Goal: Task Accomplishment & Management: Complete application form

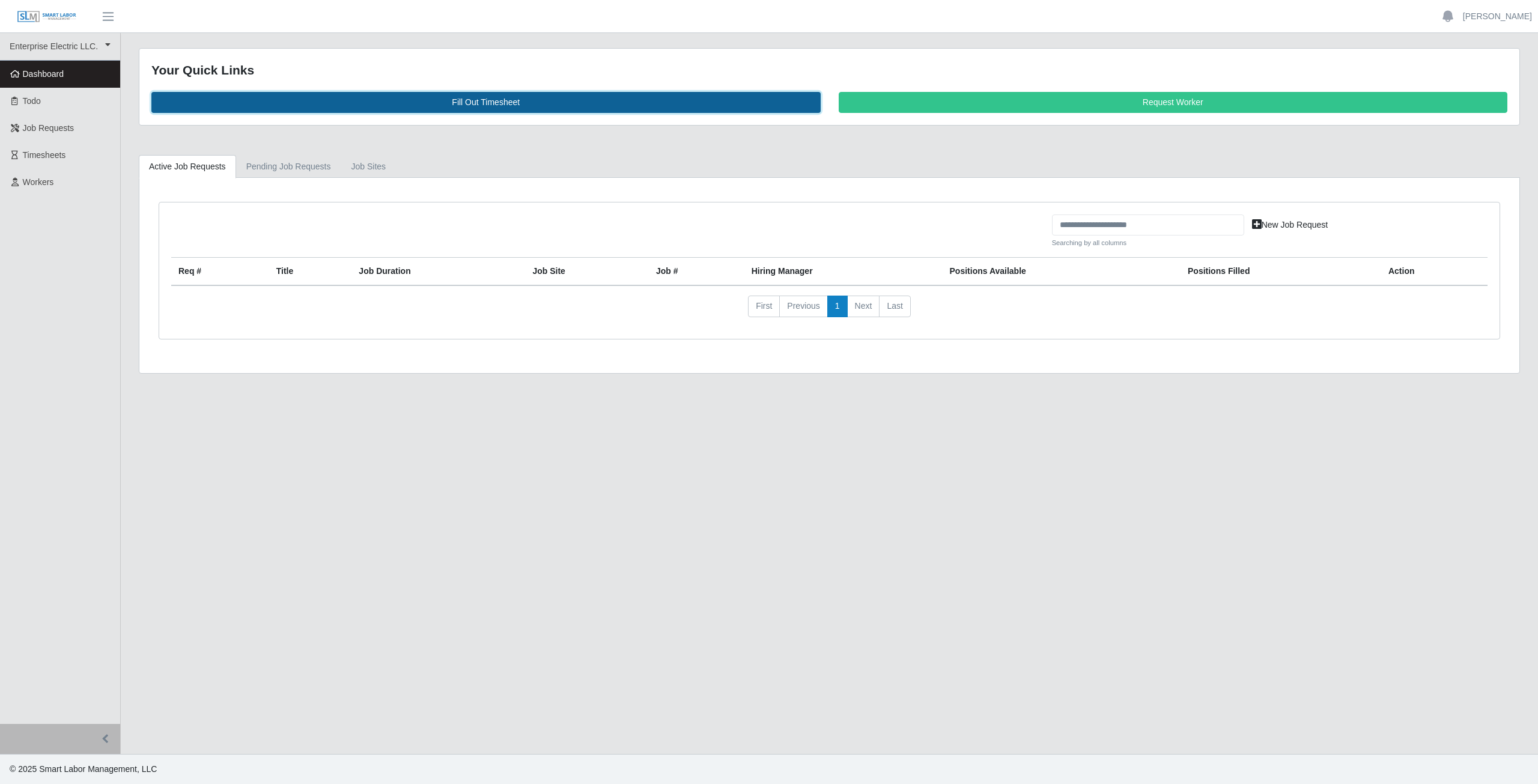
click at [482, 102] on link "Fill Out Timesheet" at bounding box center [486, 102] width 669 height 21
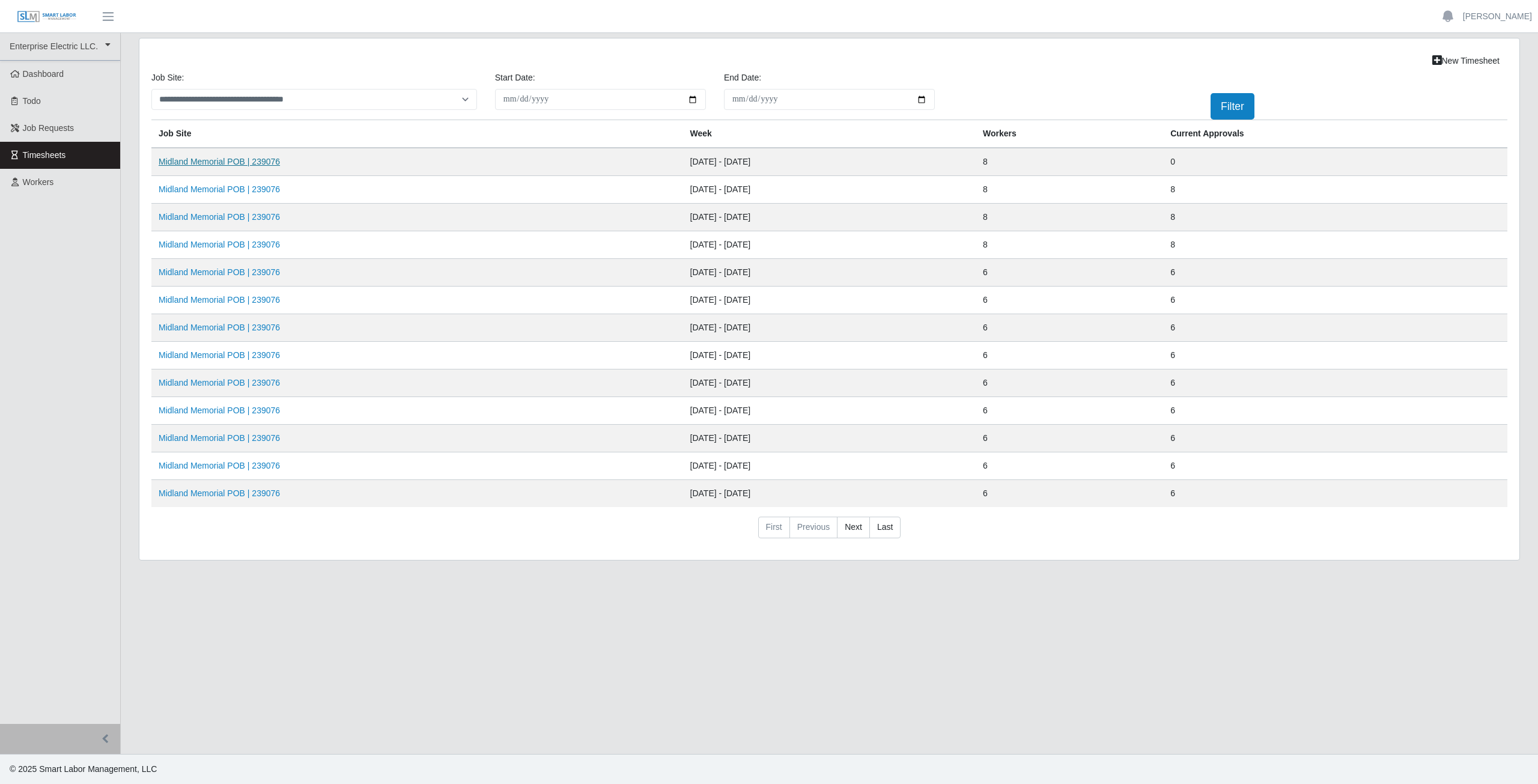
click at [222, 163] on link "Midland Memorial POB | 239076" at bounding box center [220, 162] width 121 height 10
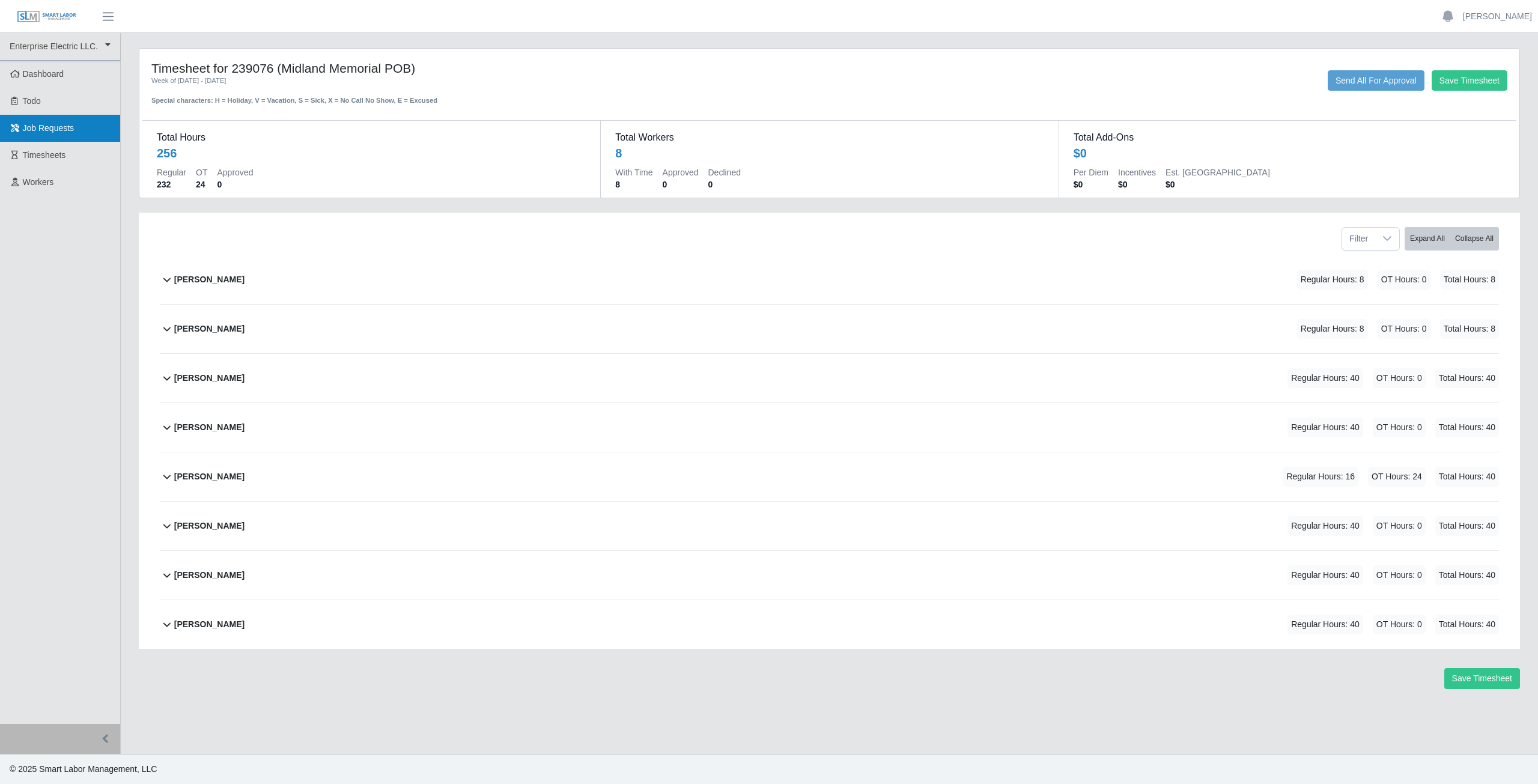
click at [72, 134] on link "Job Requests" at bounding box center [60, 128] width 120 height 27
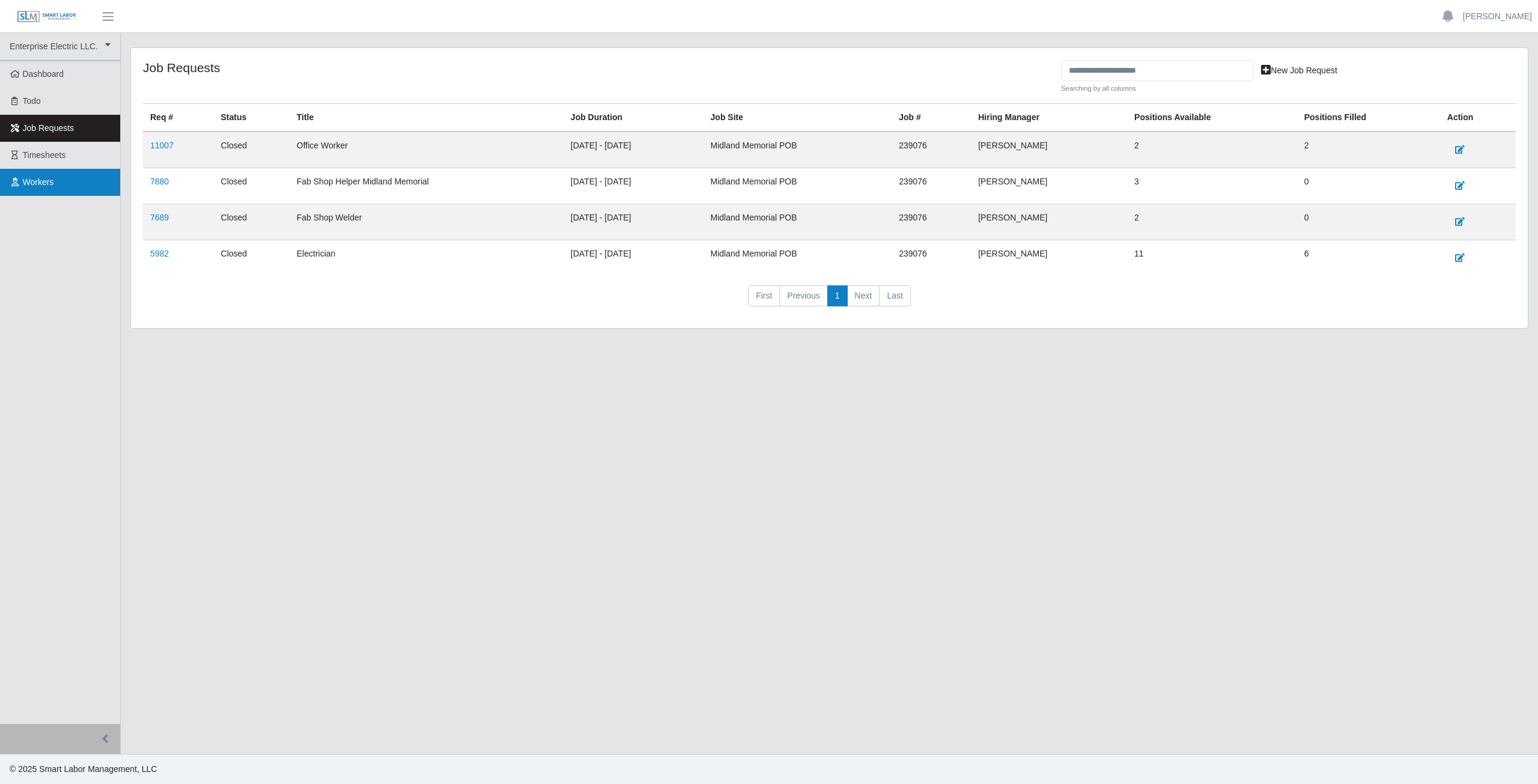
click at [39, 184] on span "Workers" at bounding box center [38, 182] width 31 height 10
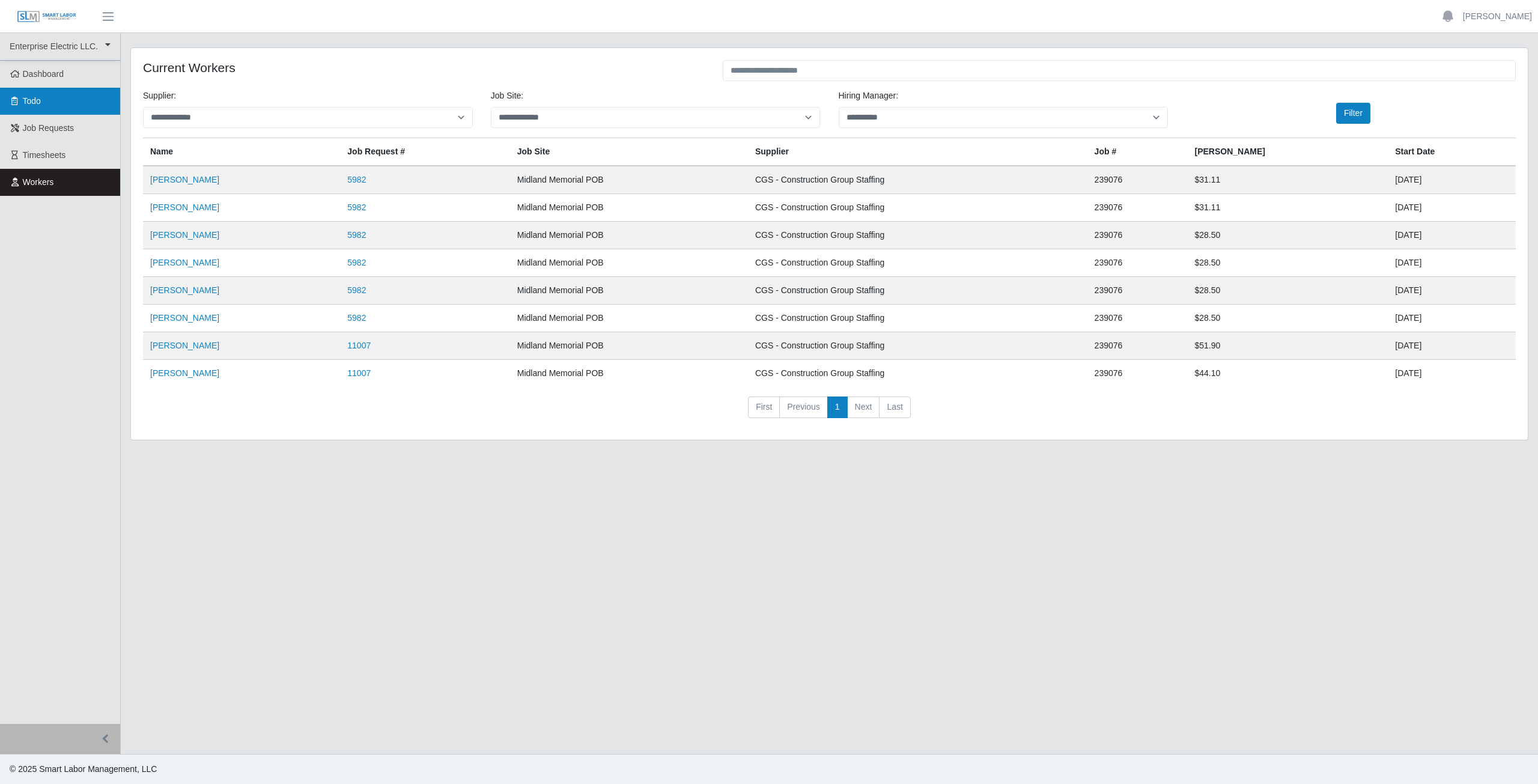
click at [35, 101] on span "Todo" at bounding box center [31, 101] width 18 height 10
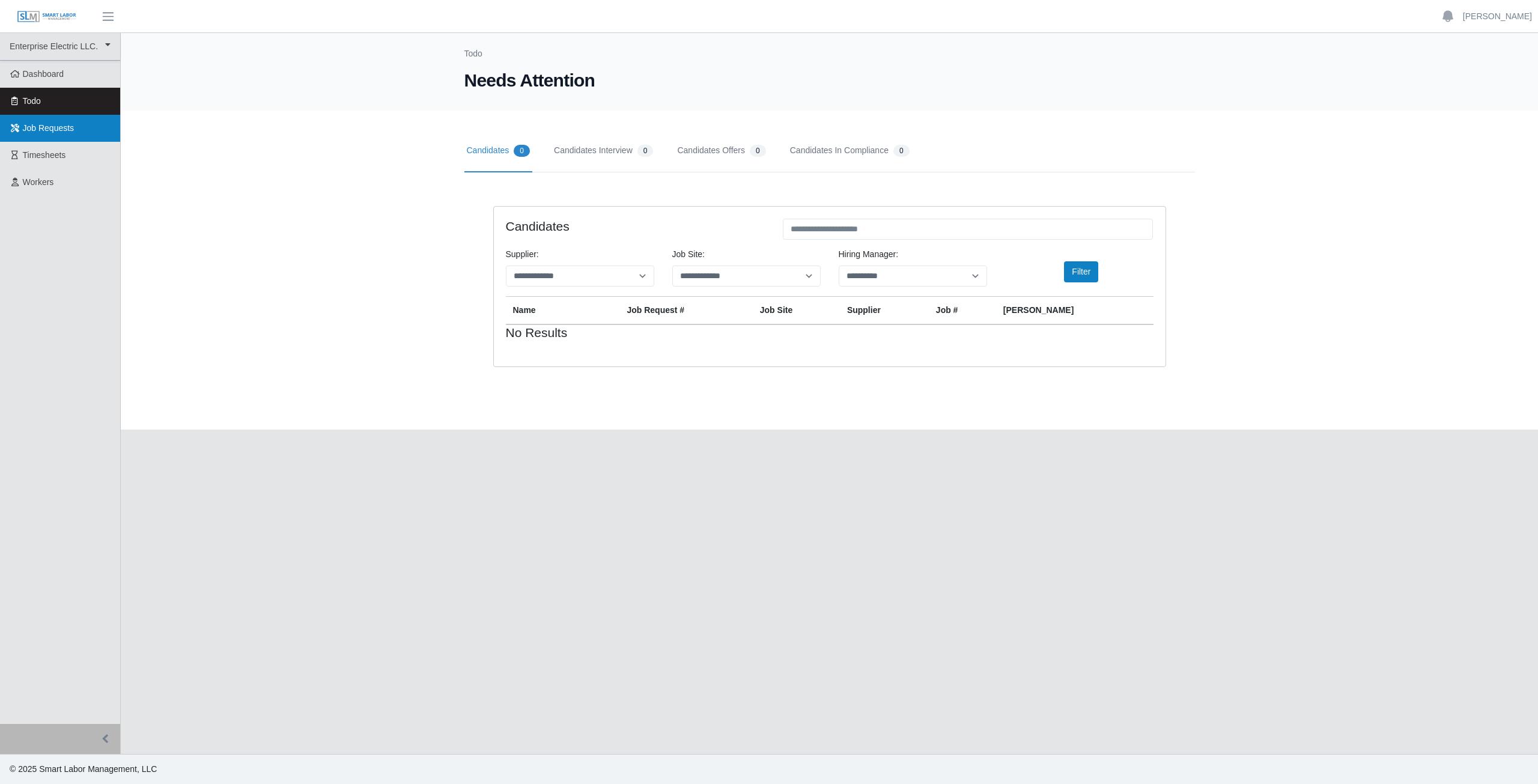
click at [33, 128] on span "Job Requests" at bounding box center [48, 128] width 52 height 10
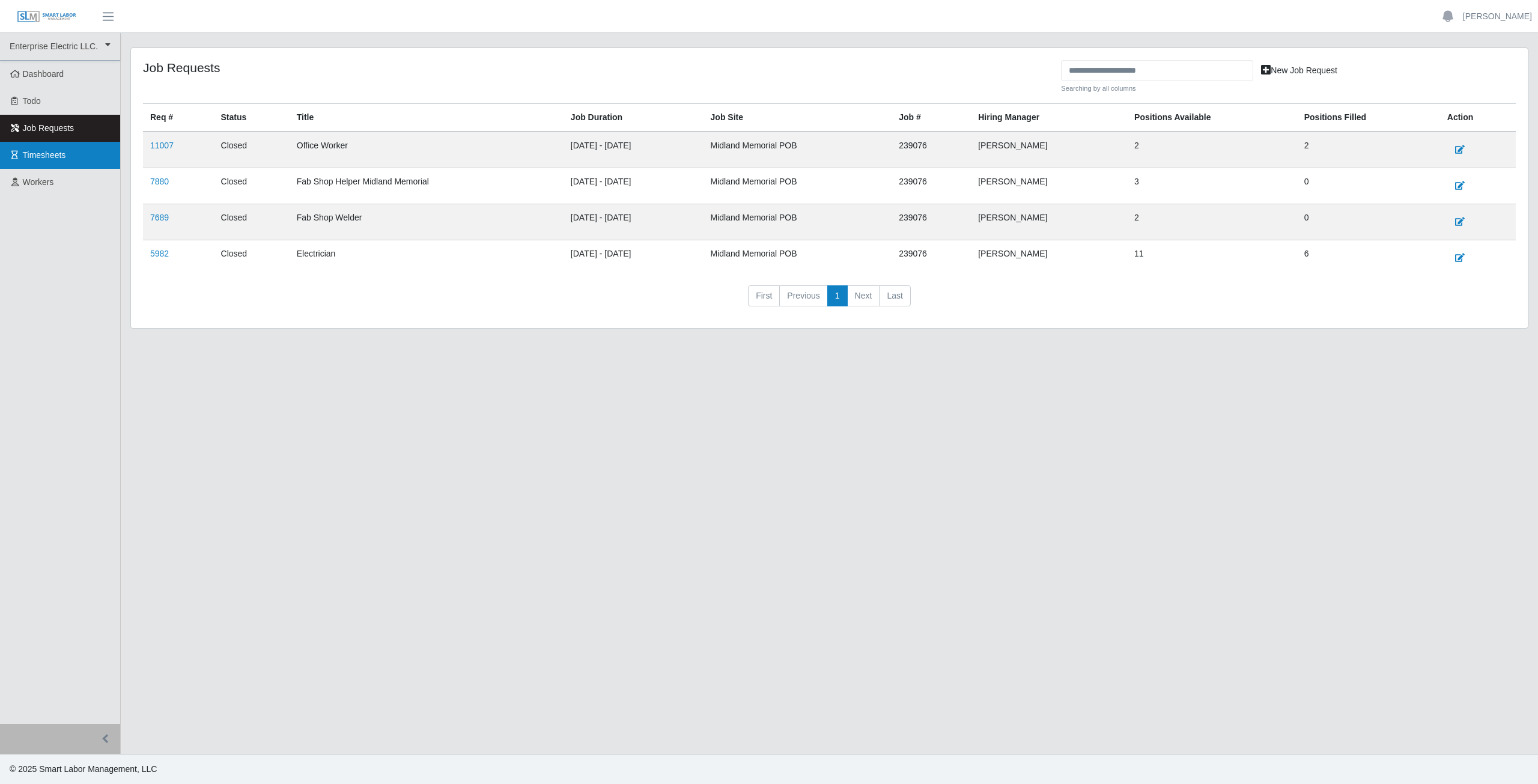
click at [28, 156] on span "Timesheets" at bounding box center [44, 155] width 44 height 10
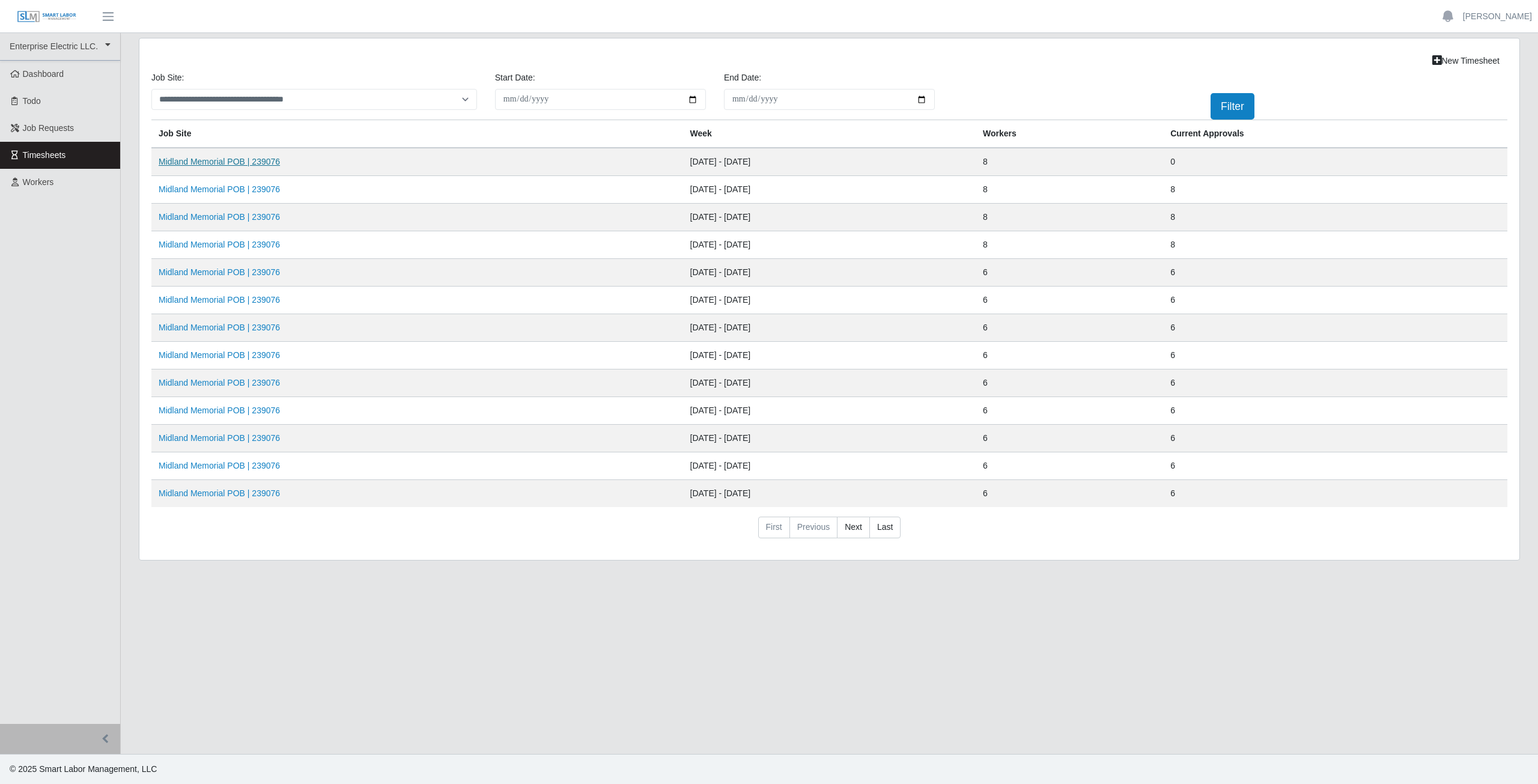
click at [230, 164] on link "Midland Memorial POB | 239076" at bounding box center [220, 162] width 121 height 10
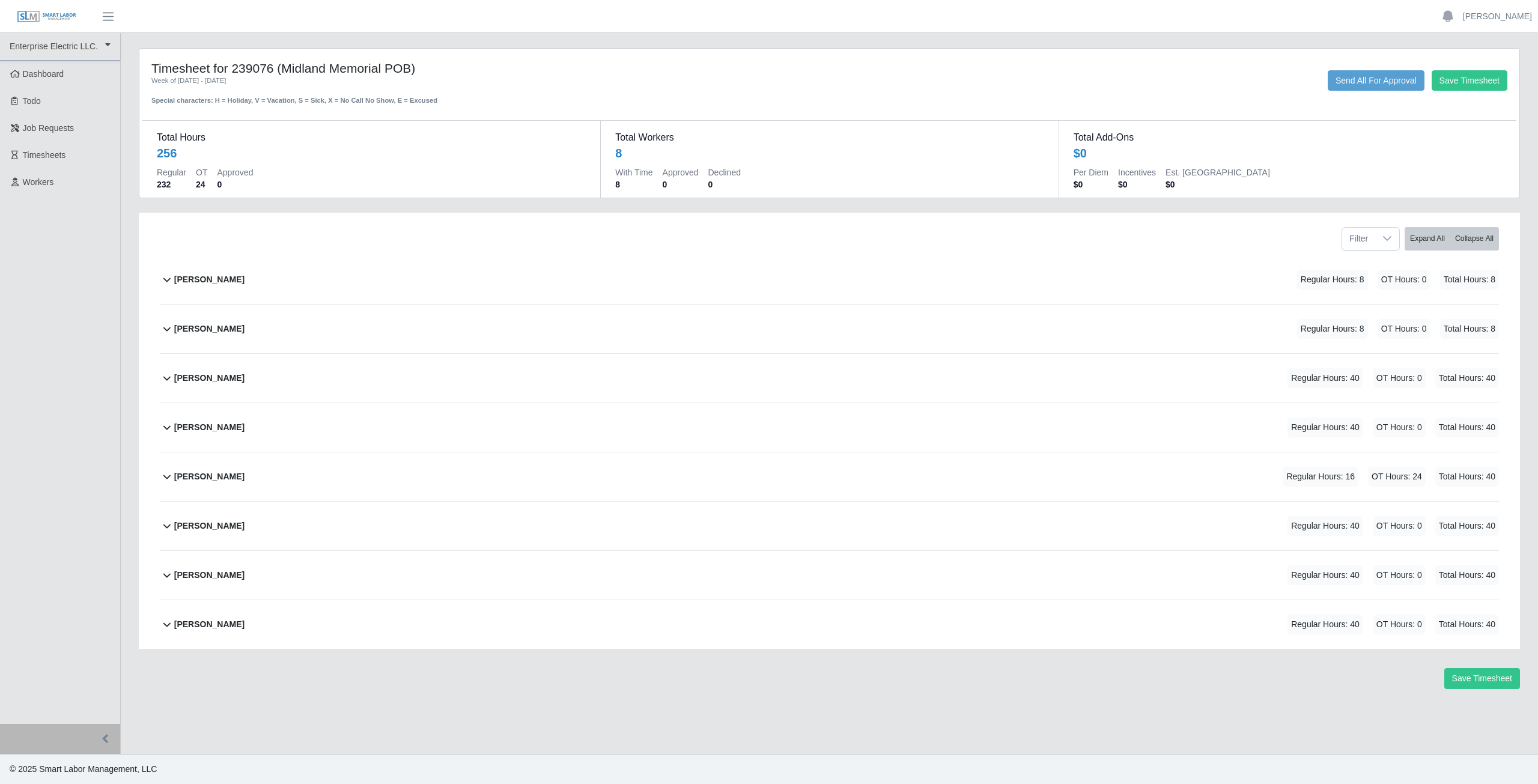
click at [164, 481] on icon at bounding box center [167, 477] width 15 height 15
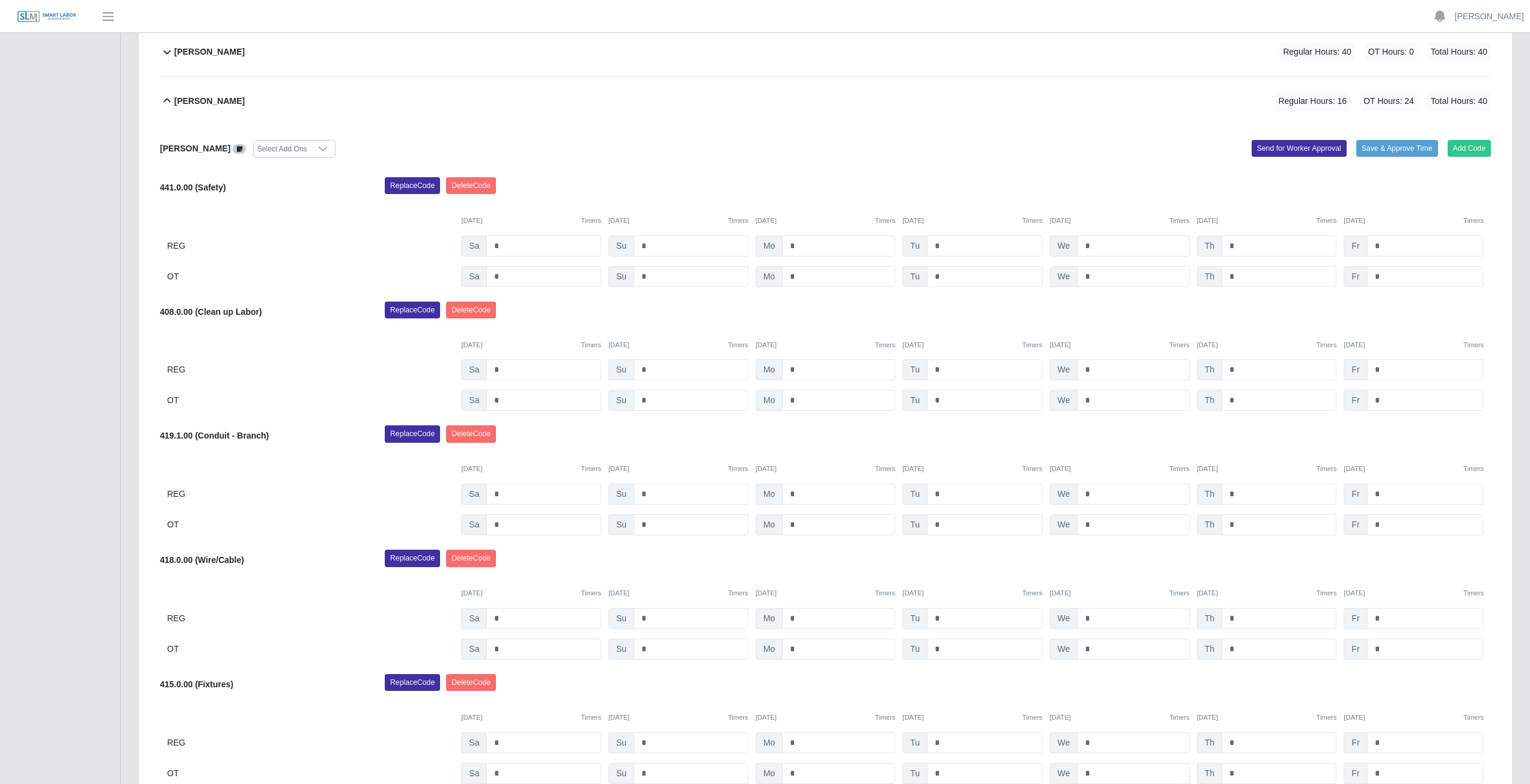
scroll to position [421, 0]
